Goal: Task Accomplishment & Management: Use online tool/utility

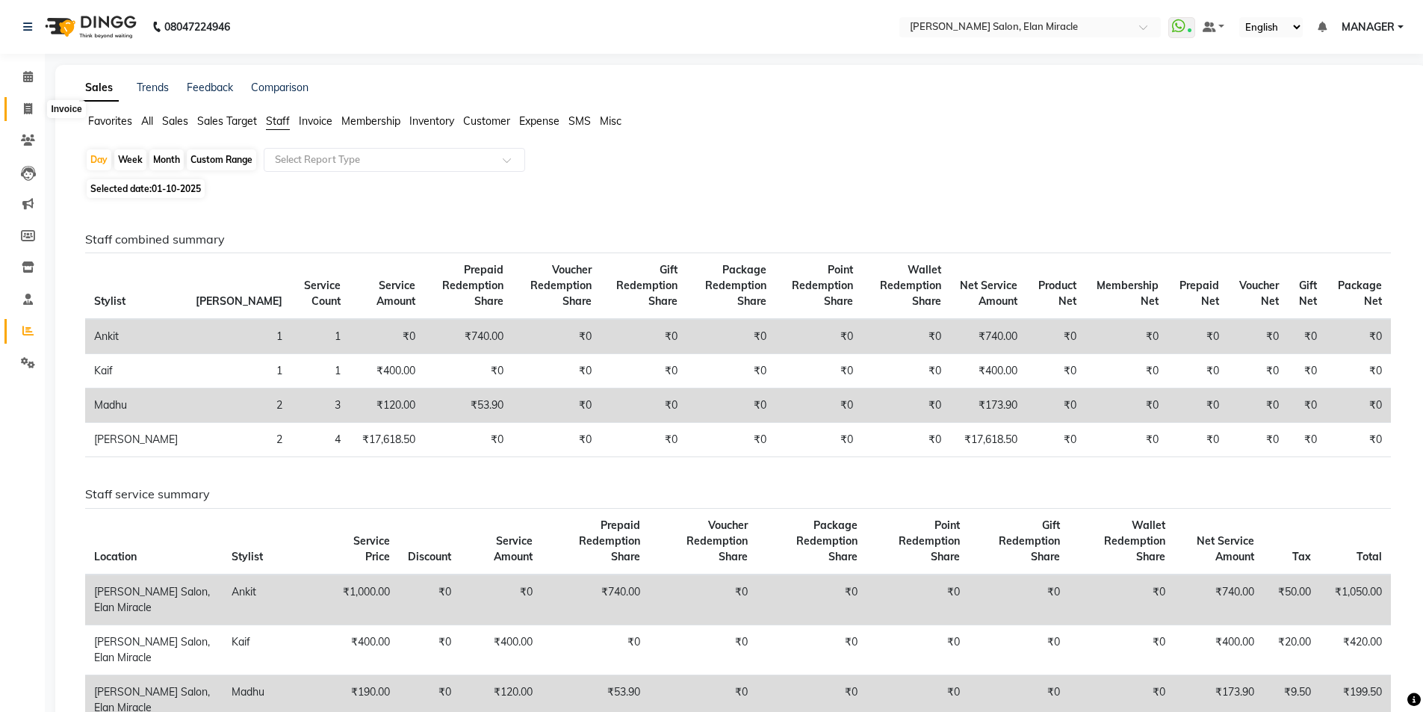
click at [28, 102] on span at bounding box center [28, 109] width 26 height 17
select select "service"
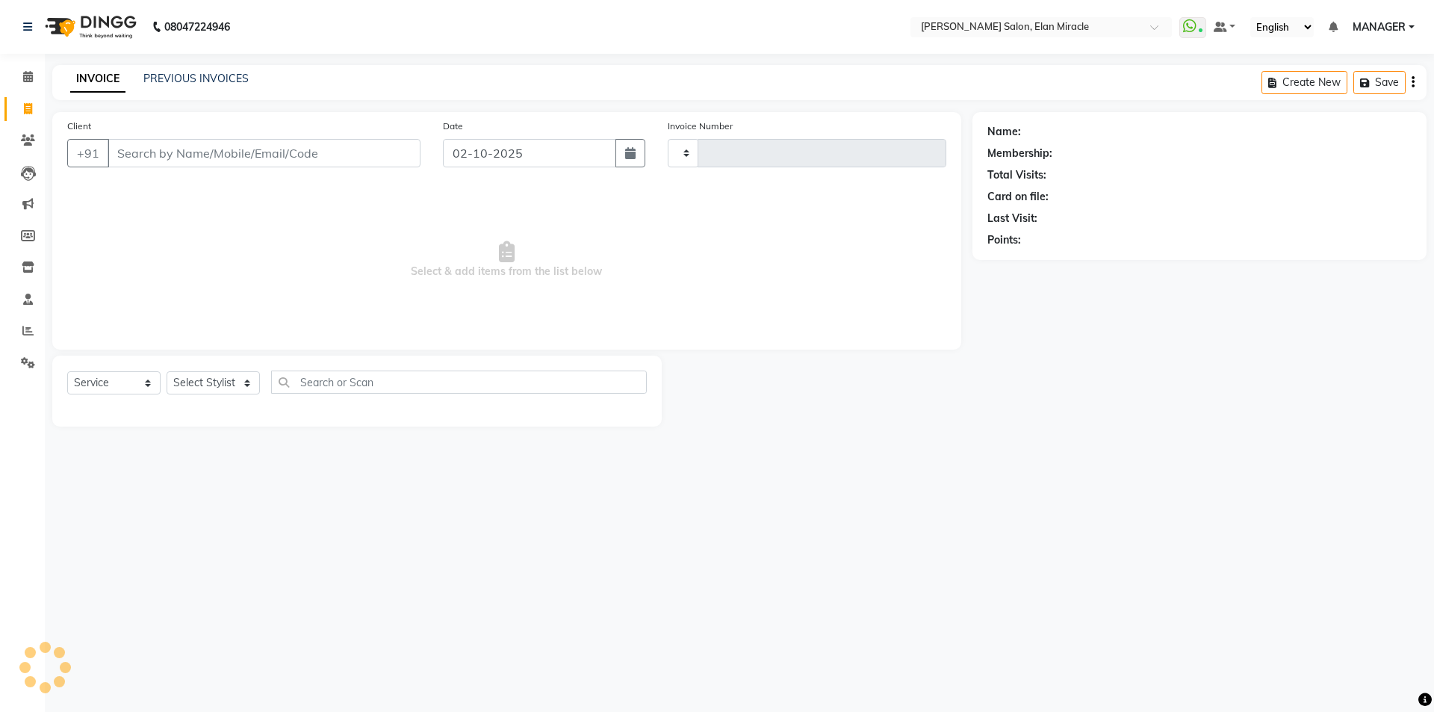
type input "1578"
select select "7738"
click at [210, 386] on select "Select Stylist [PERSON_NAME] ANKIT KAIF [PERSON_NAME] LUCKY MADHU MANAGER [PERS…" at bounding box center [213, 382] width 93 height 23
click at [167, 371] on select "Select Stylist [PERSON_NAME] ANKIT KAIF [PERSON_NAME] LUCKY MADHU MANAGER [PERS…" at bounding box center [213, 382] width 93 height 23
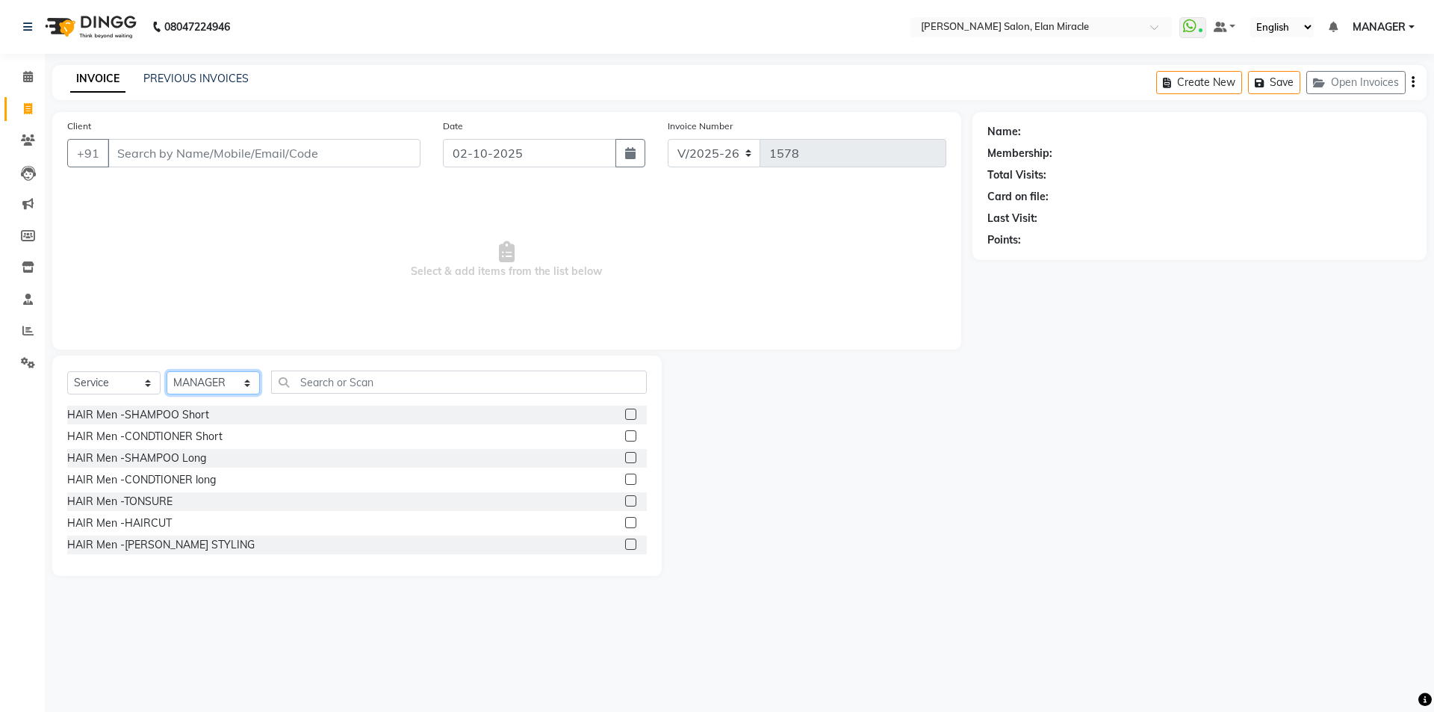
click at [252, 388] on select "Select Stylist [PERSON_NAME] ANKIT KAIF [PERSON_NAME] LUCKY MADHU MANAGER [PERS…" at bounding box center [213, 382] width 93 height 23
select select "69364"
click at [167, 371] on select "Select Stylist [PERSON_NAME] ANKIT KAIF [PERSON_NAME] LUCKY MADHU MANAGER [PERS…" at bounding box center [213, 382] width 93 height 23
click at [358, 385] on input "text" at bounding box center [459, 382] width 376 height 23
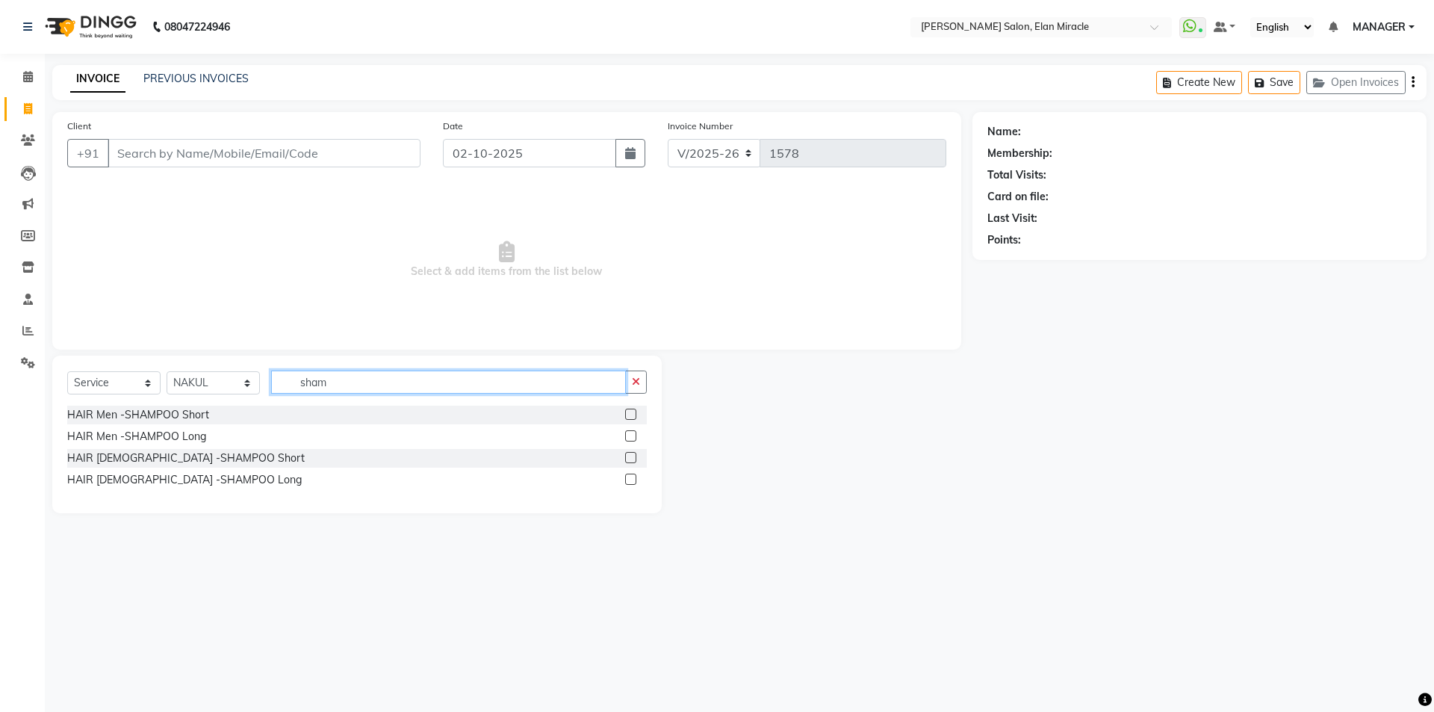
type input "sham"
click at [634, 480] on label at bounding box center [630, 479] width 11 height 11
click at [634, 480] on input "checkbox" at bounding box center [630, 480] width 10 height 10
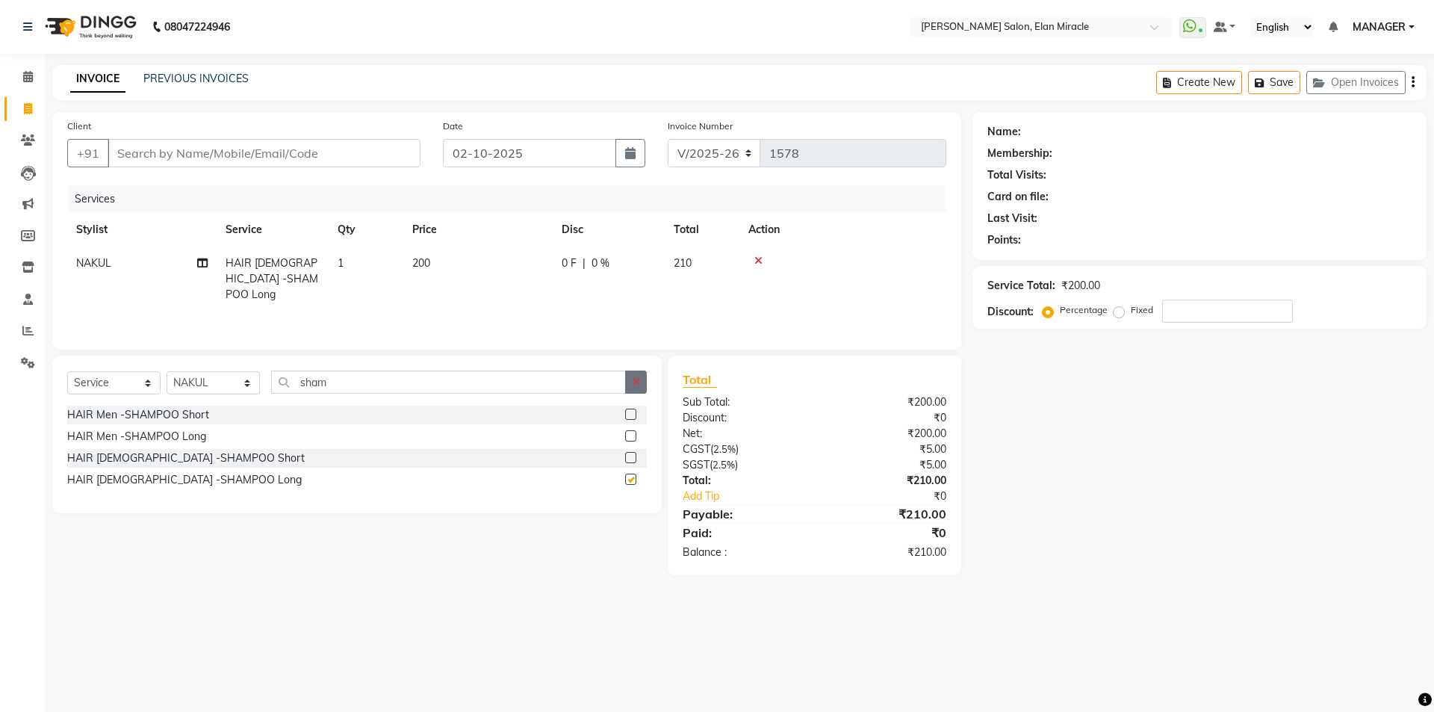
checkbox input "false"
click at [636, 382] on icon "button" at bounding box center [636, 382] width 8 height 10
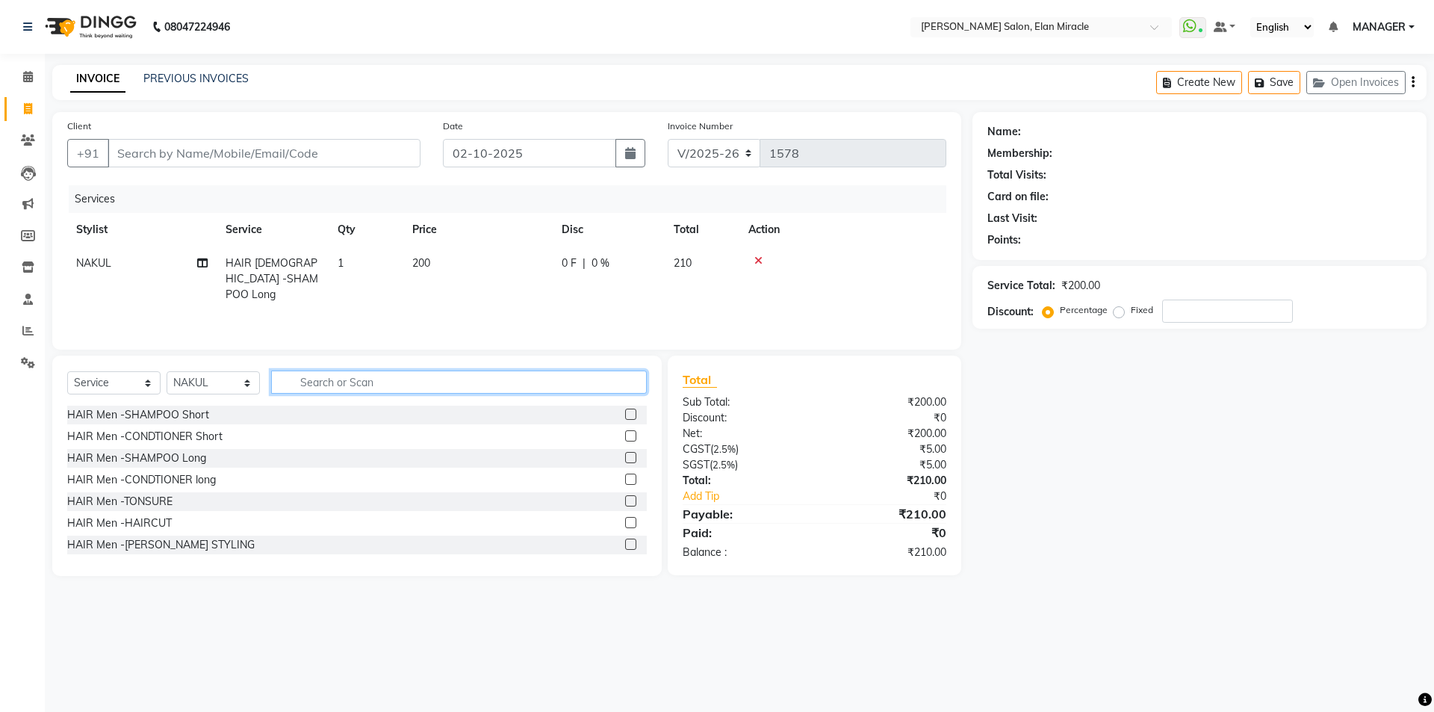
click at [595, 382] on input "text" at bounding box center [459, 382] width 376 height 23
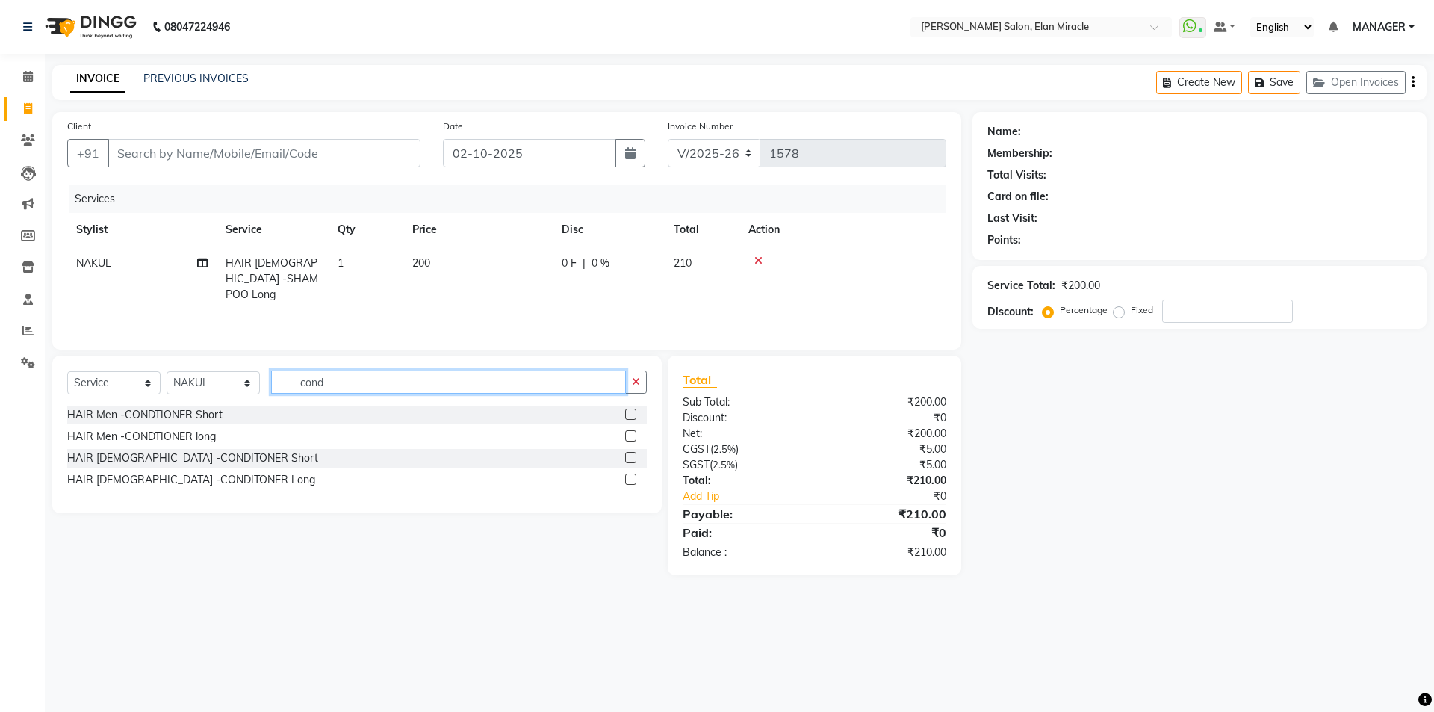
type input "cond"
click at [631, 478] on label at bounding box center [630, 479] width 11 height 11
click at [631, 478] on input "checkbox" at bounding box center [630, 480] width 10 height 10
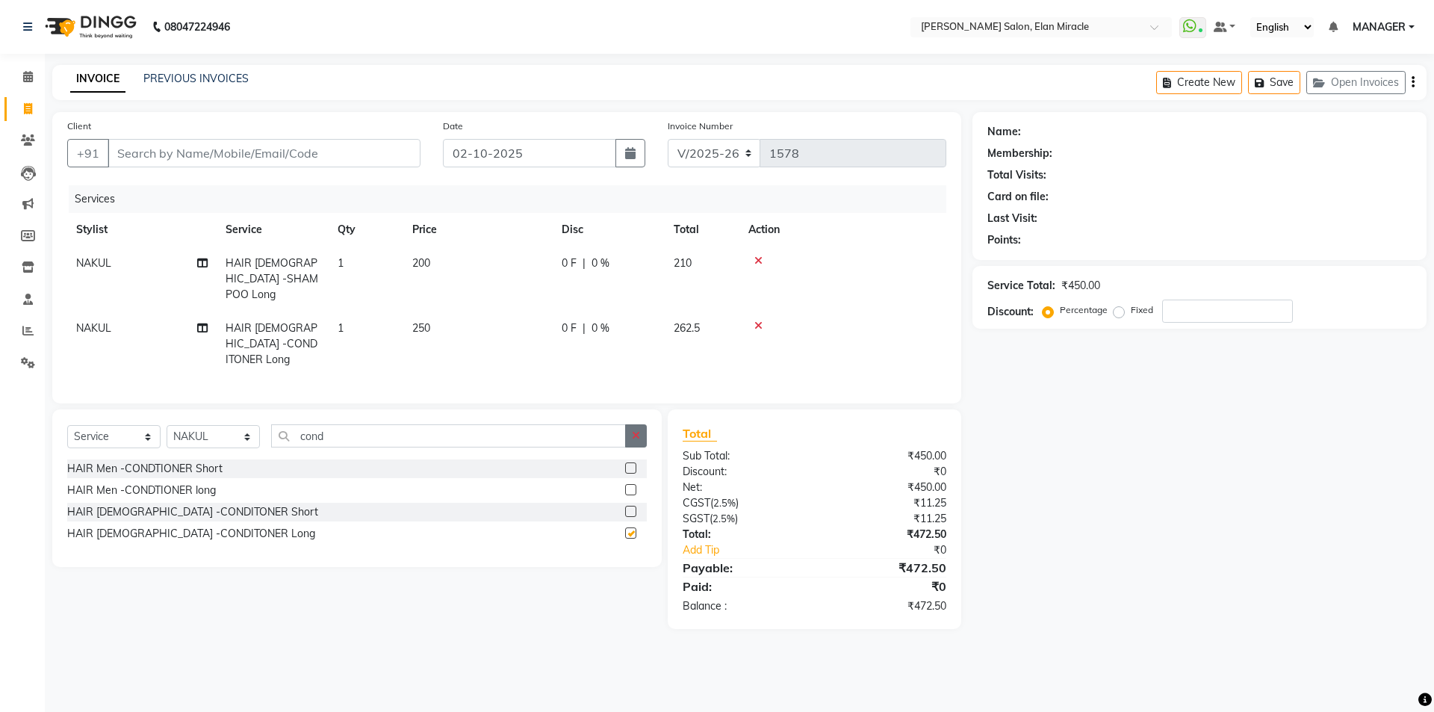
checkbox input "false"
click at [636, 430] on icon "button" at bounding box center [636, 435] width 8 height 10
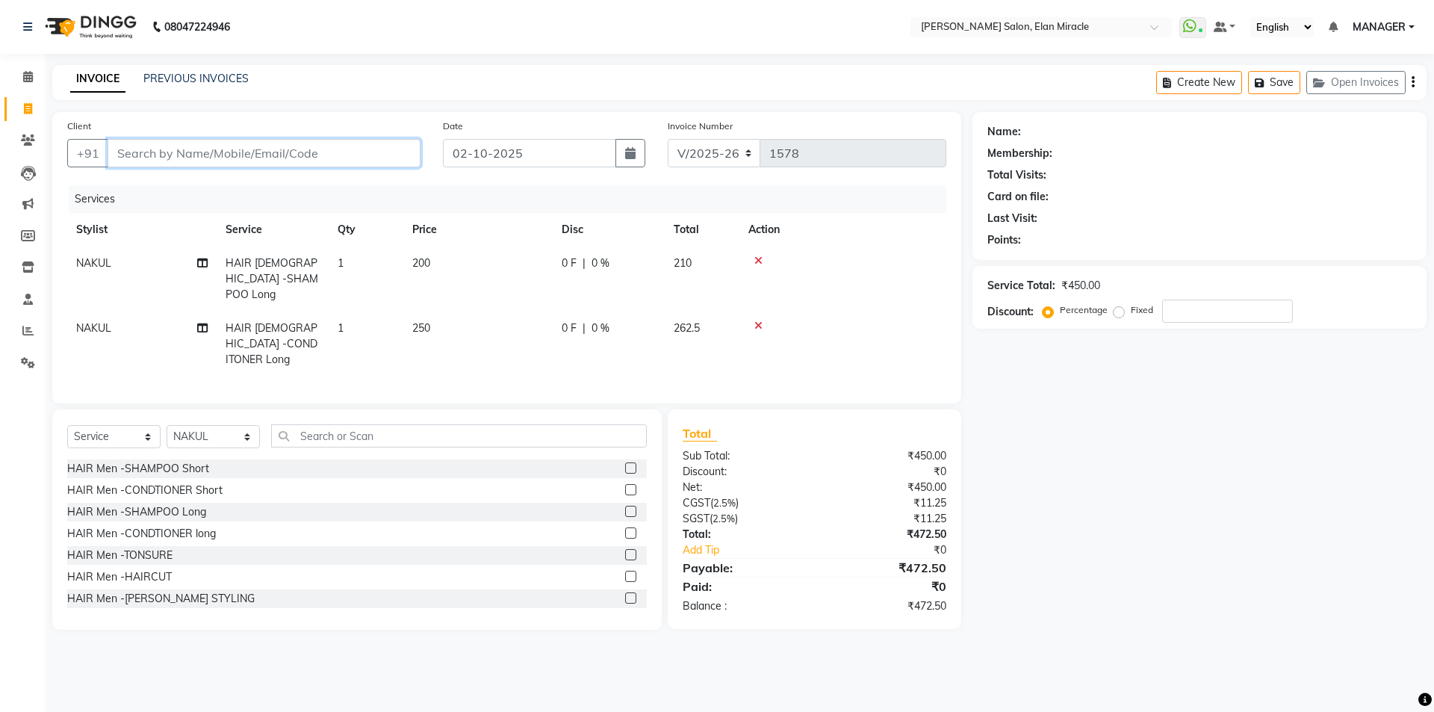
click at [356, 143] on input "Client" at bounding box center [264, 153] width 313 height 28
type input "9"
type input "0"
click at [238, 187] on button "UJANI 9886120 478" at bounding box center [183, 188] width 150 height 24
type input "9886120478"
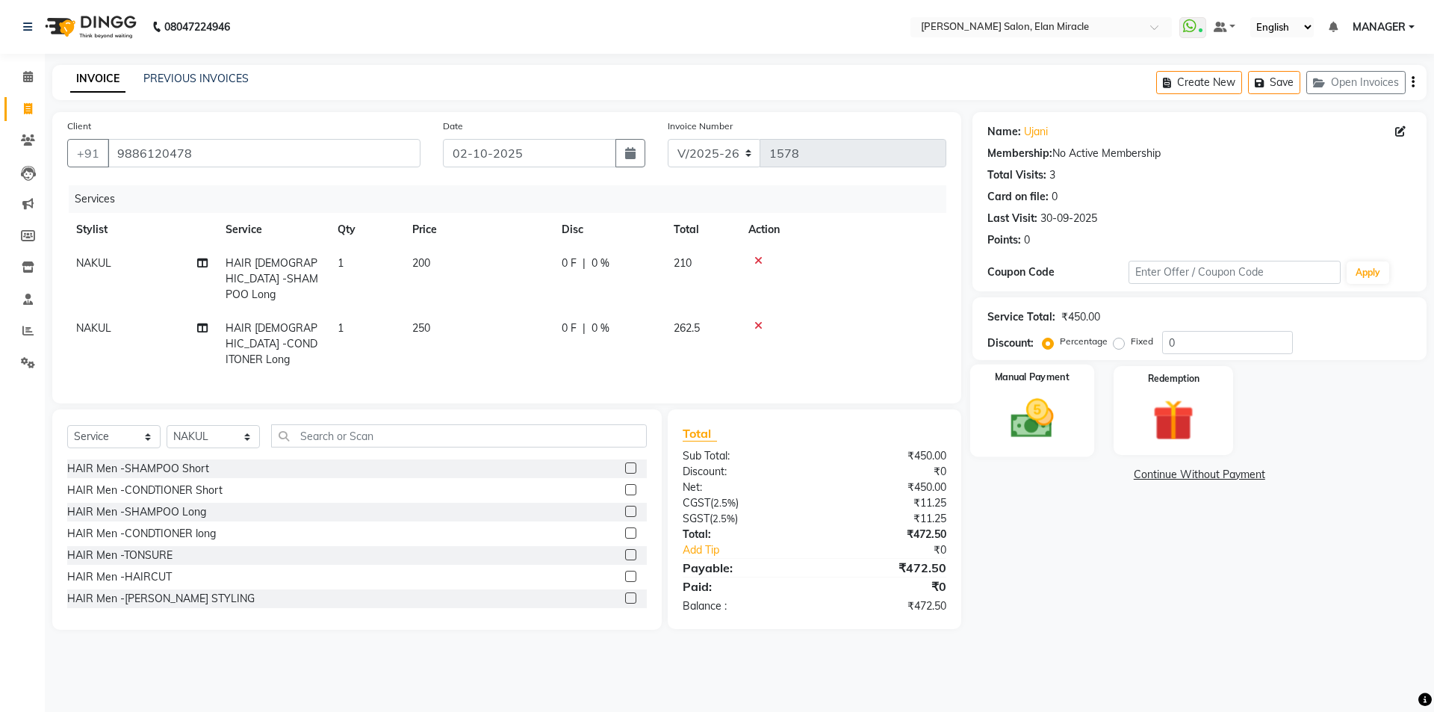
click at [1065, 391] on div "Manual Payment" at bounding box center [1032, 411] width 124 height 92
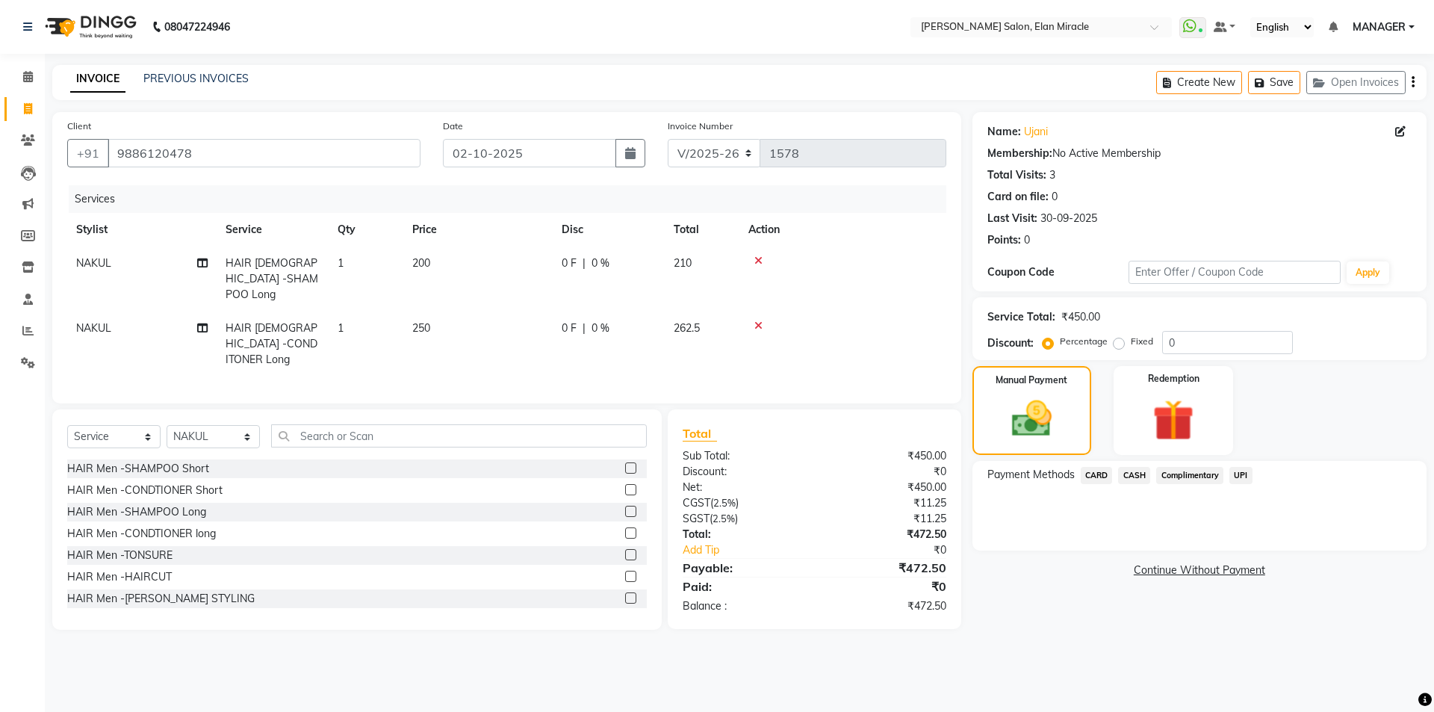
click at [1242, 476] on span "UPI" at bounding box center [1241, 475] width 23 height 17
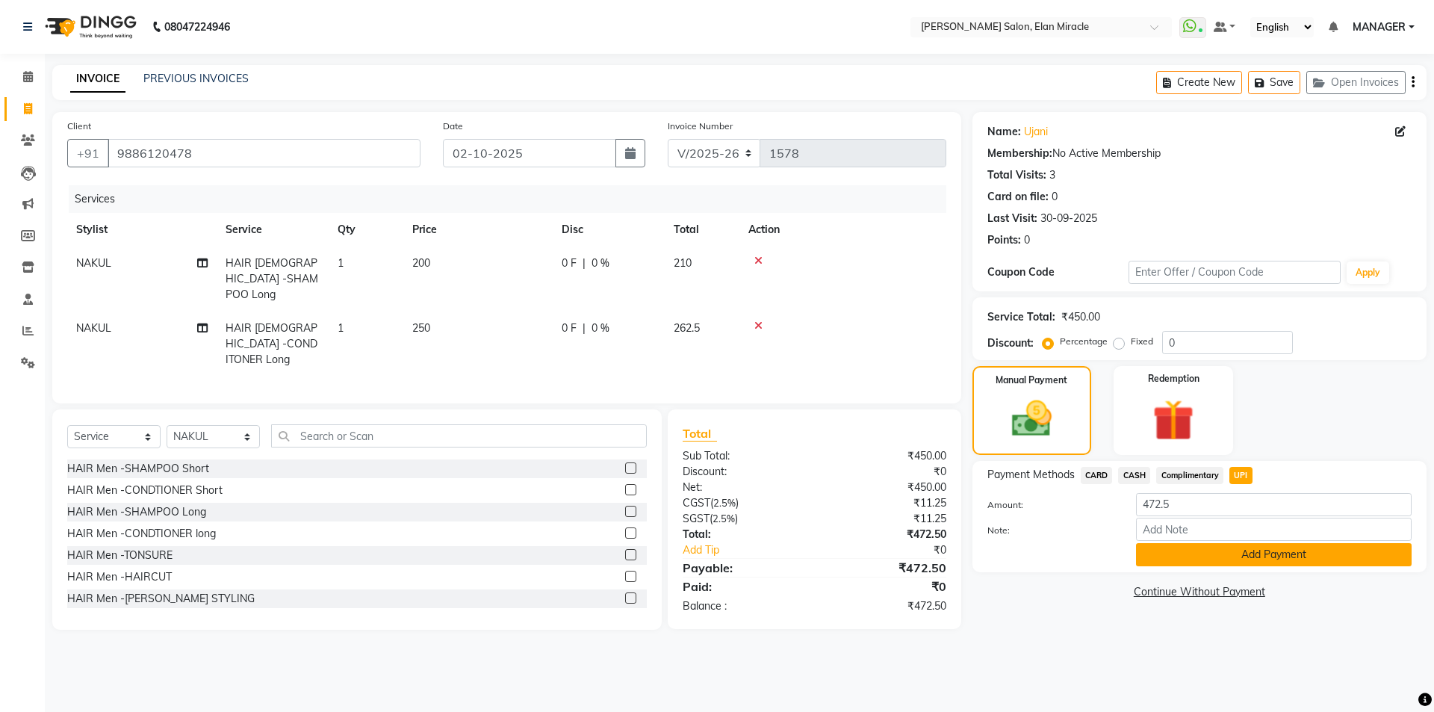
click at [1233, 553] on button "Add Payment" at bounding box center [1274, 554] width 276 height 23
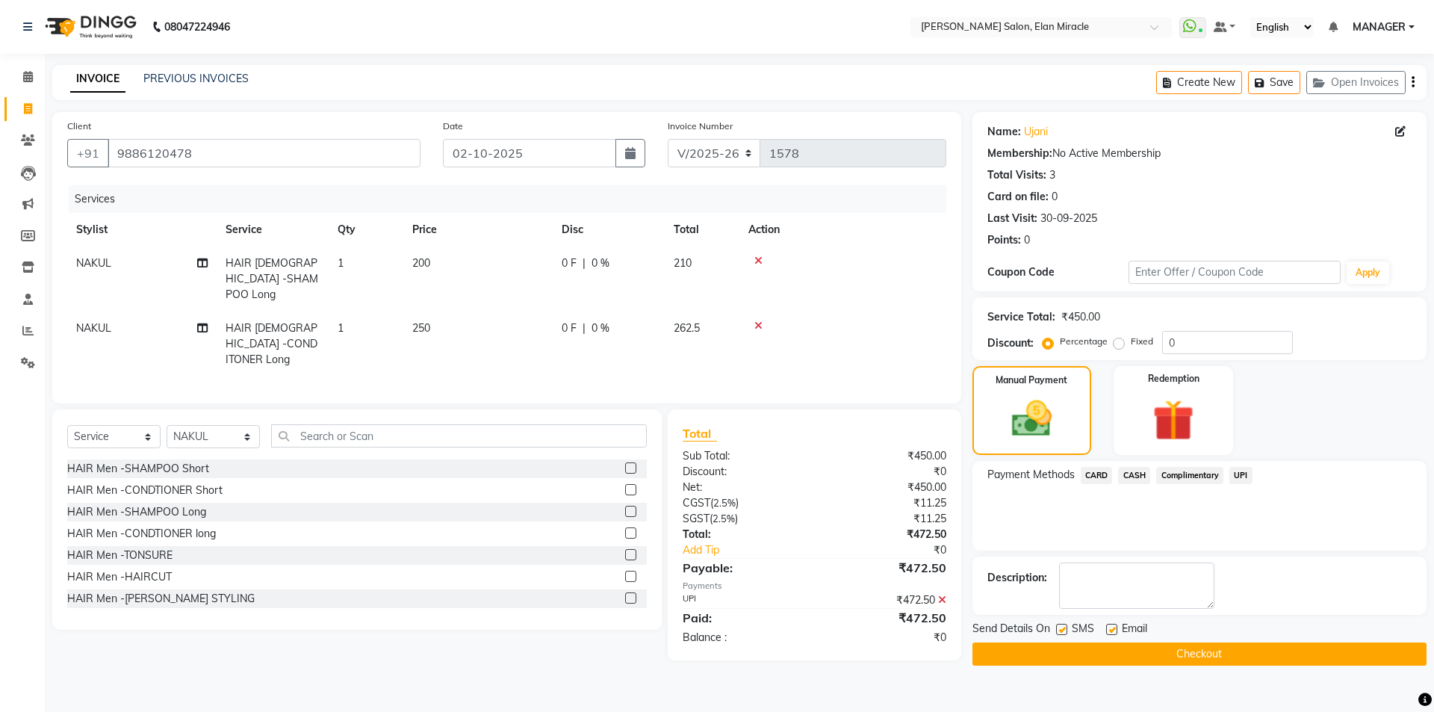
click at [1244, 652] on button "Checkout" at bounding box center [1200, 653] width 454 height 23
